Goal: Find specific page/section: Find specific page/section

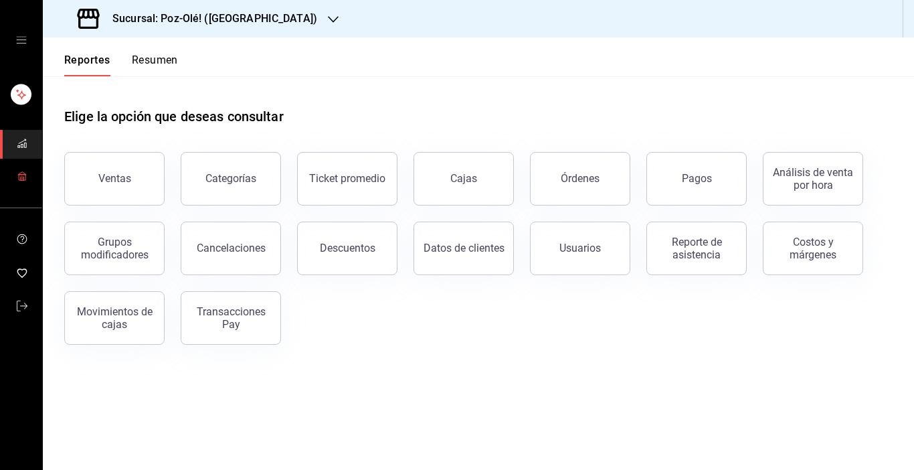
click at [24, 178] on icon "mailbox folders" at bounding box center [22, 176] width 11 height 11
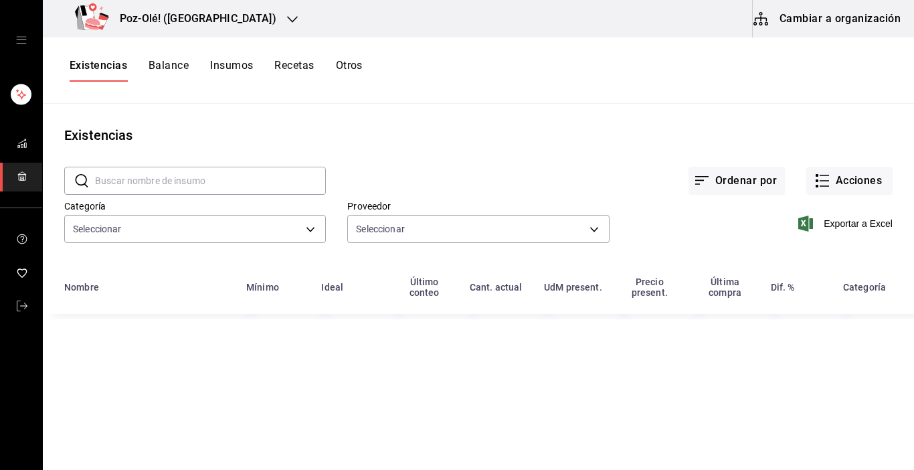
type input "d676893f-1eff-4afc-89d5-be7931405371,64c67766-f765-4080-8c3b-6b73adc83a6f,5c504…"
type input "48d44c5a-e461-48d4-aff9-0664819c2ea3,a25d6bbc-ab57-4387-85d6-398f9db57e81,dec80…"
click at [810, 18] on button "Cambiar a organización" at bounding box center [828, 18] width 151 height 37
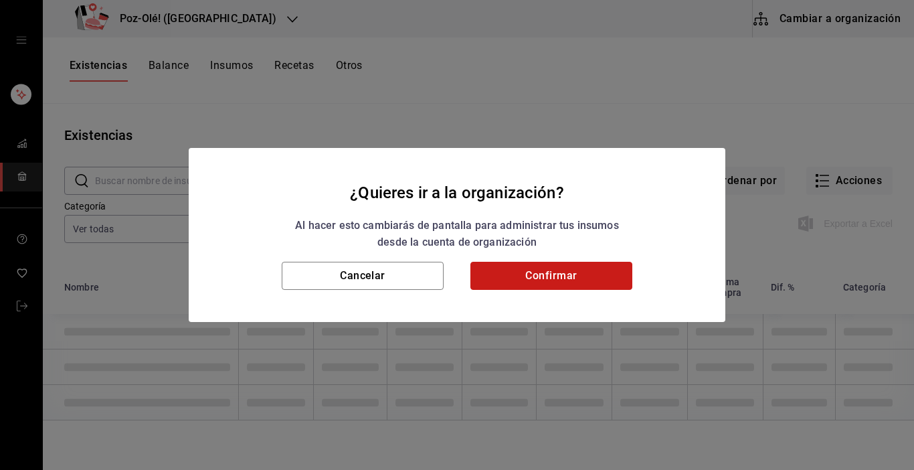
click at [580, 273] on button "Confirmar" at bounding box center [551, 276] width 162 height 28
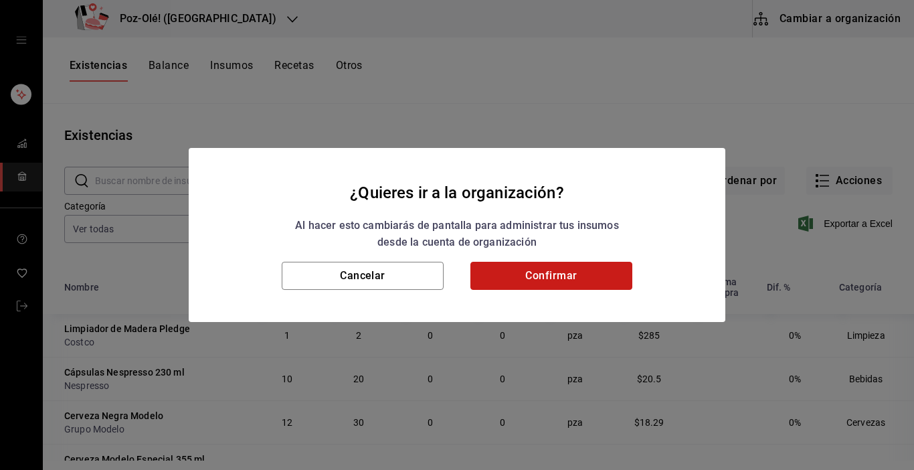
click at [580, 273] on button "Confirmar" at bounding box center [551, 276] width 162 height 28
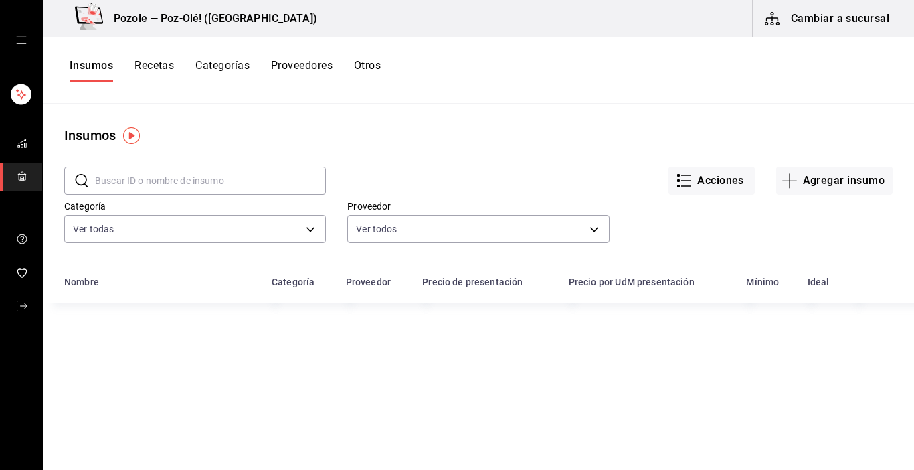
click at [370, 66] on button "Otros" at bounding box center [367, 70] width 27 height 23
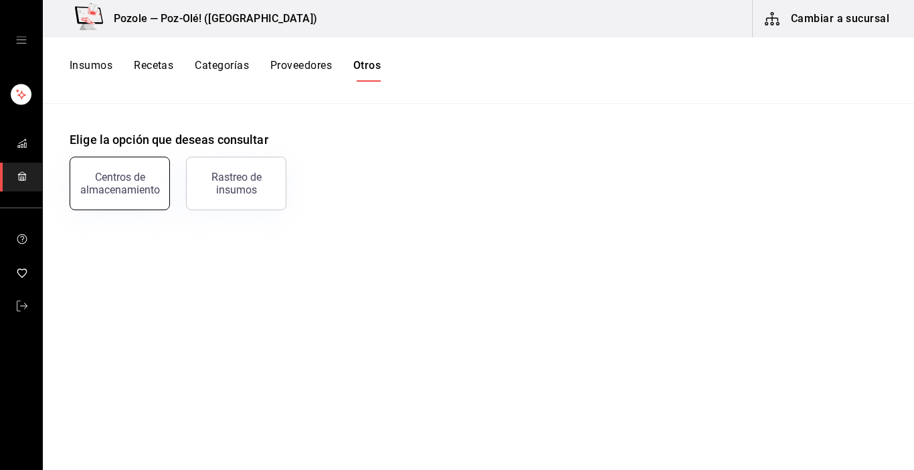
click at [120, 189] on div "Centros de almacenamiento" at bounding box center [119, 183] width 83 height 25
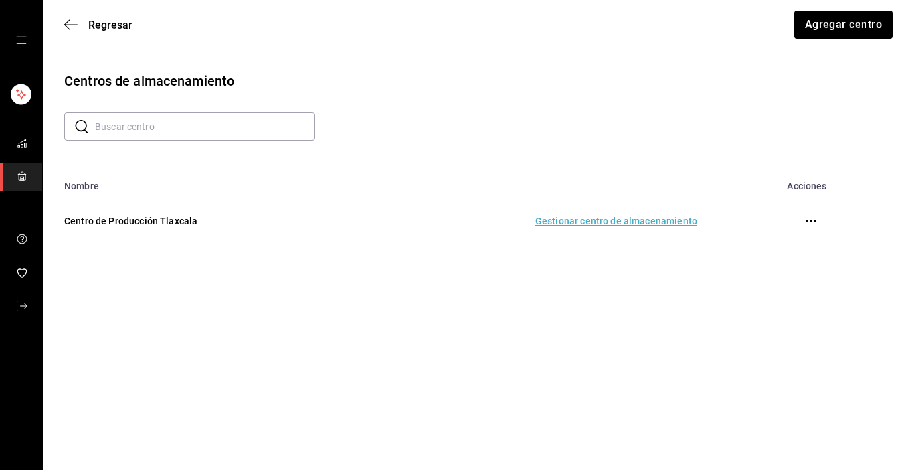
click at [590, 224] on td "Gestionar centro de almacenamiento" at bounding box center [535, 220] width 357 height 59
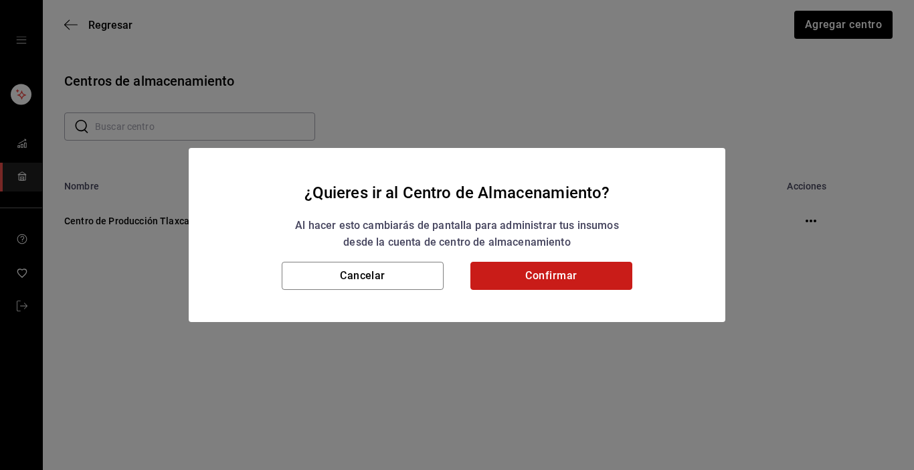
click at [565, 287] on button "Confirmar" at bounding box center [551, 276] width 162 height 28
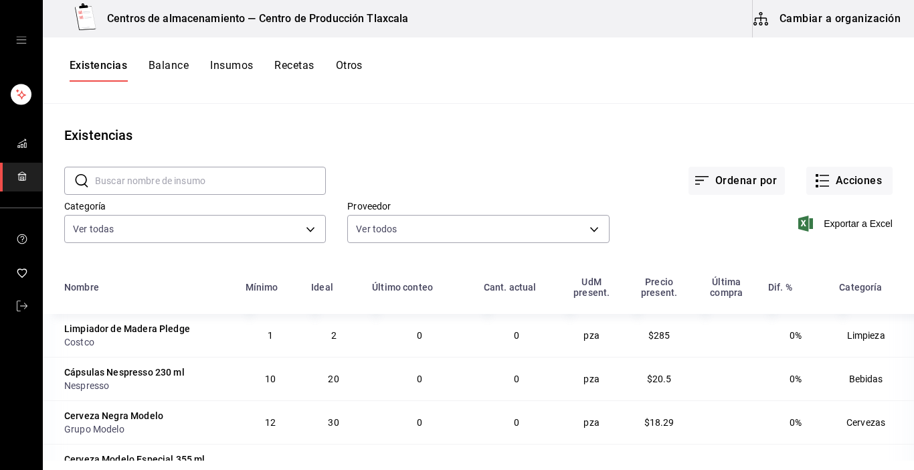
click at [299, 69] on button "Recetas" at bounding box center [293, 70] width 39 height 23
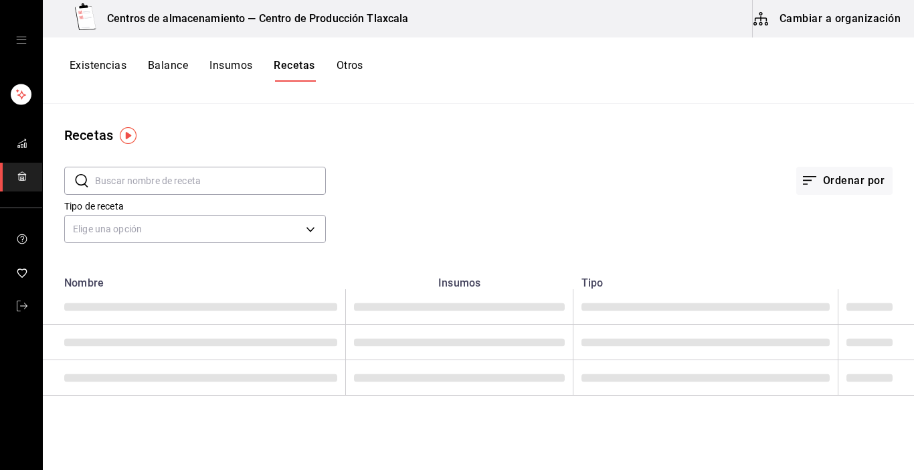
click at [143, 177] on input "text" at bounding box center [210, 180] width 231 height 27
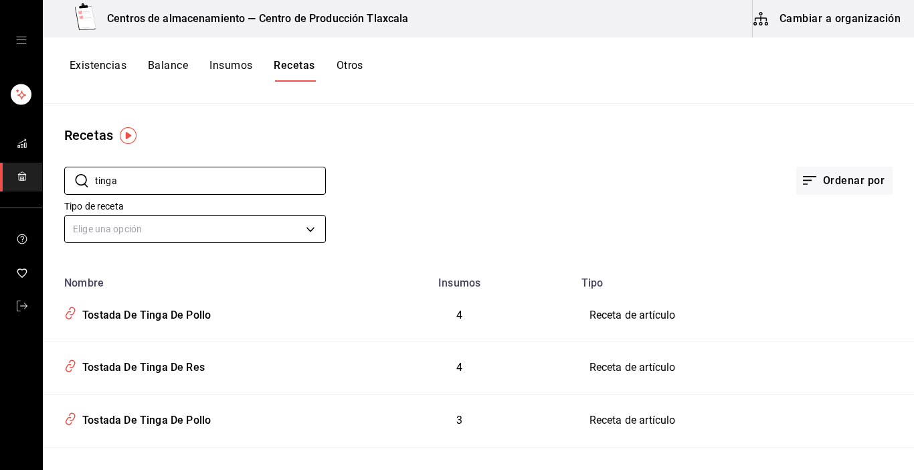
type input "tinga de pollo"
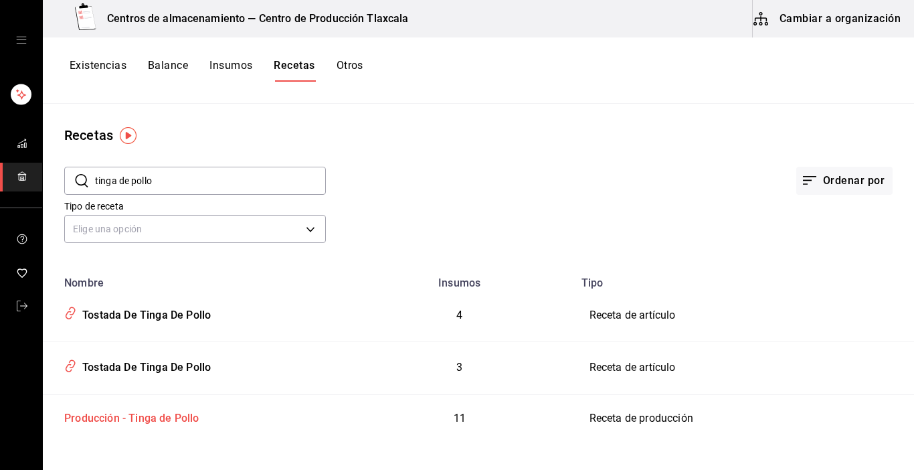
click at [157, 418] on div "Producción - Tinga de Pollo" at bounding box center [129, 416] width 141 height 21
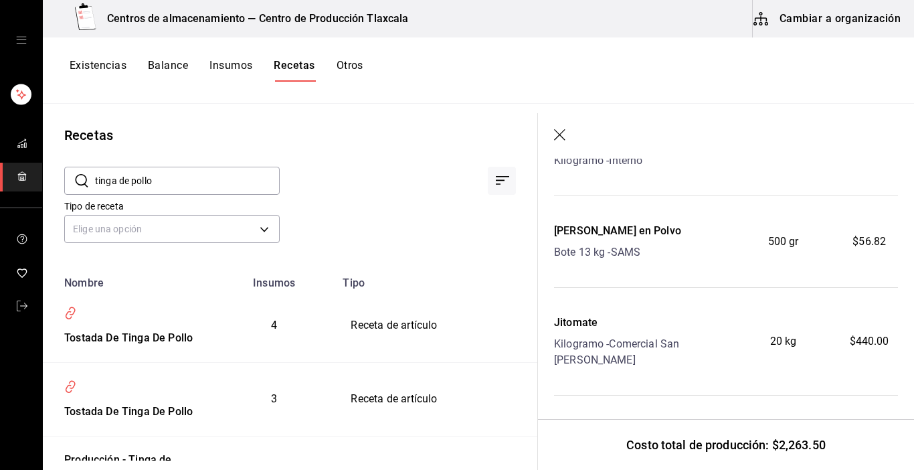
scroll to position [242, 0]
